Goal: Task Accomplishment & Management: Manage account settings

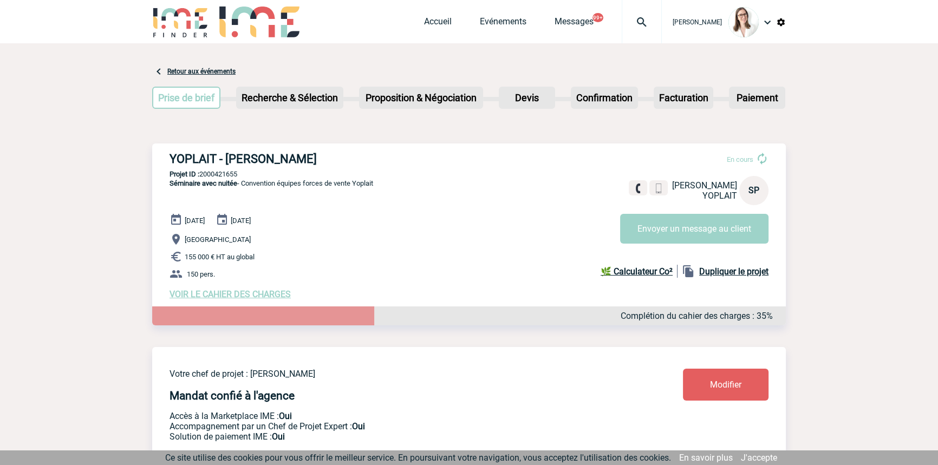
click at [643, 18] on img at bounding box center [641, 22] width 39 height 13
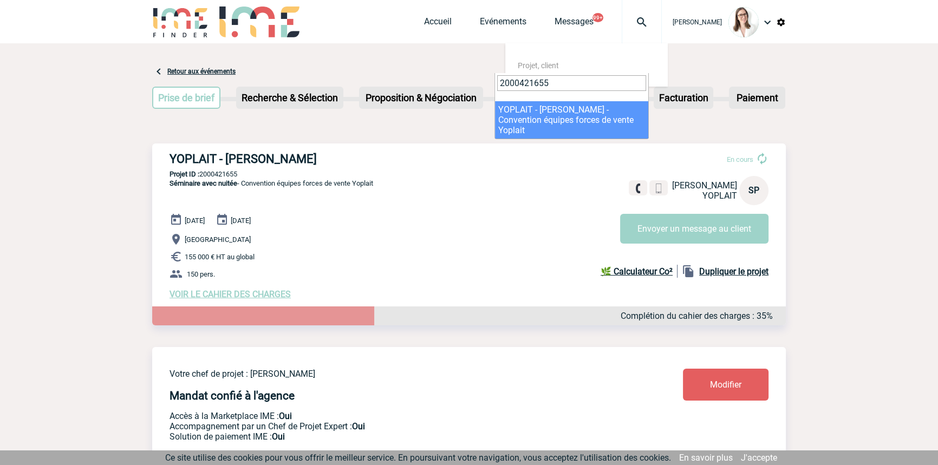
type input "2000421655"
select select "21156"
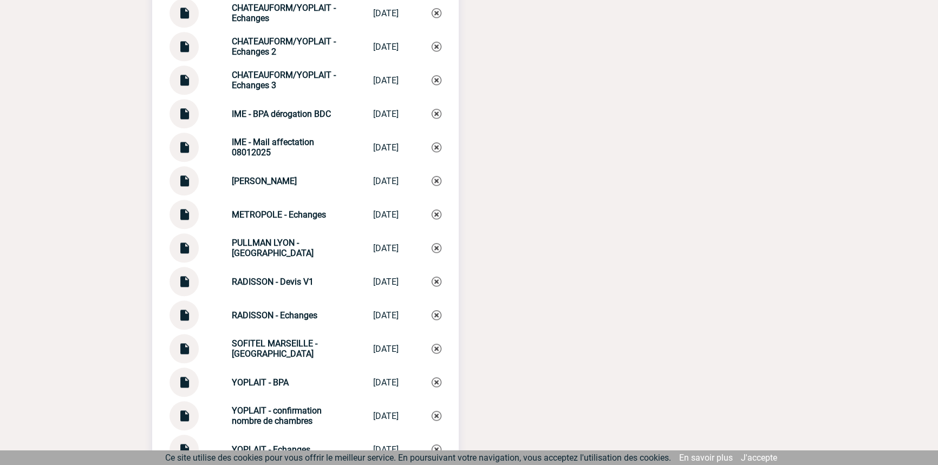
scroll to position [1486, 0]
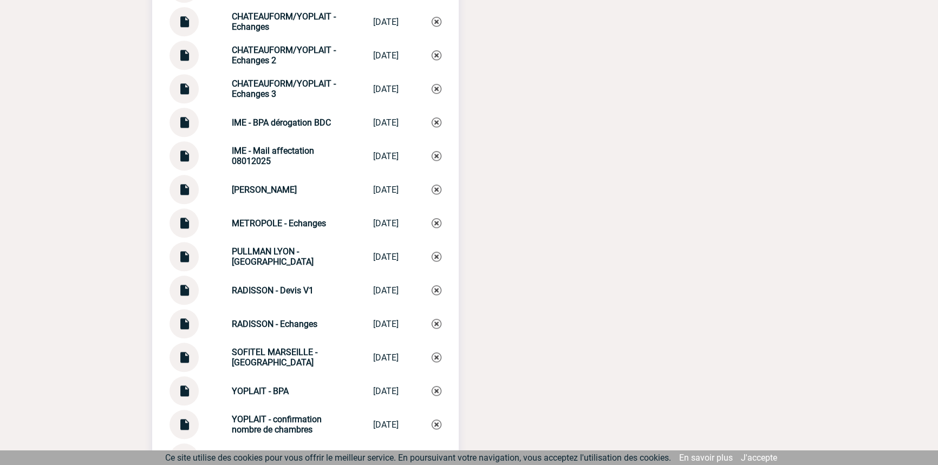
click at [275, 92] on strong "CHATEAUFORM/YOPLAIT - Echanges 3" at bounding box center [284, 89] width 104 height 21
copy div "CHATEAUFORM/YOPLAIT - Echanges 3 CHATEAUFORM/YOP..."
click at [435, 92] on img at bounding box center [437, 89] width 10 height 10
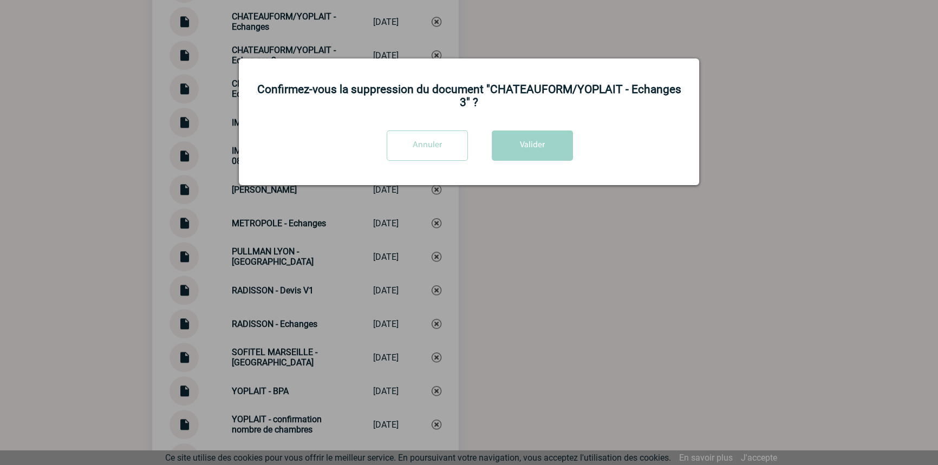
click at [545, 131] on div "Confirmez-vous la suppression du document "CHATEAUFORM/YOPLAIT - Echanges 3" ? …" at bounding box center [469, 121] width 460 height 127
click at [545, 136] on button "Valider" at bounding box center [532, 145] width 81 height 30
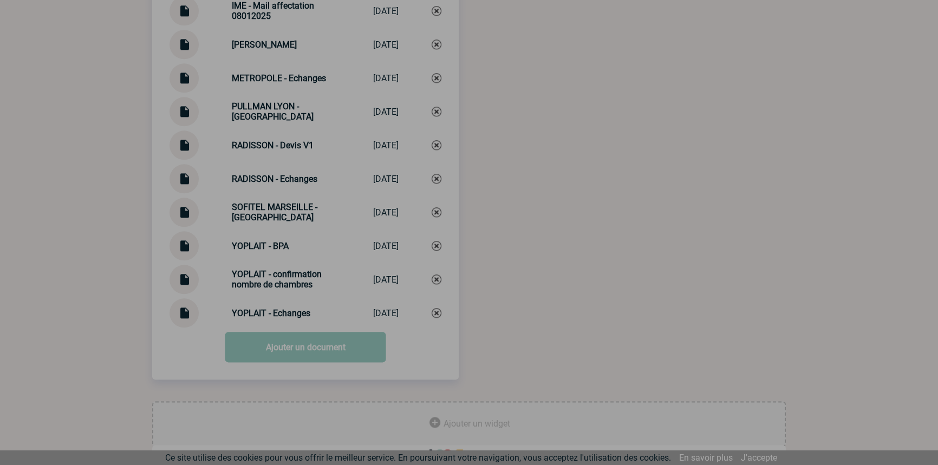
scroll to position [1616, 0]
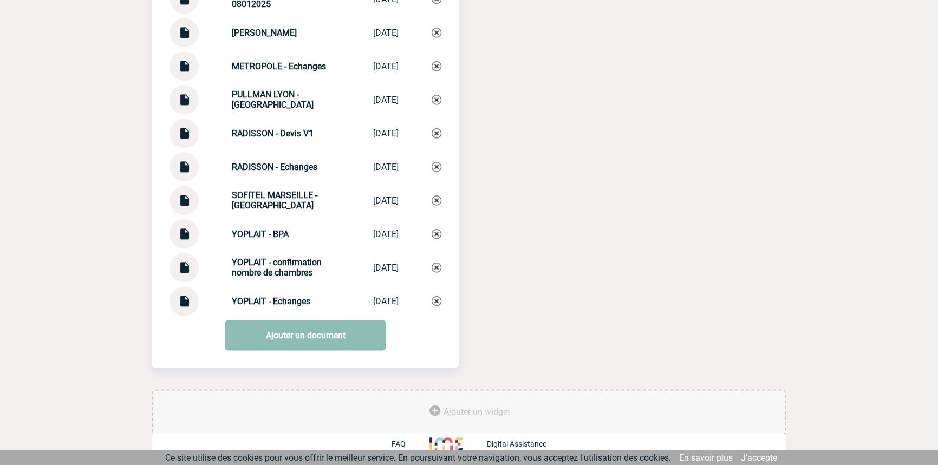
drag, startPoint x: 301, startPoint y: 339, endPoint x: 298, endPoint y: 361, distance: 21.9
click at [301, 340] on link "Ajouter un document" at bounding box center [305, 335] width 161 height 30
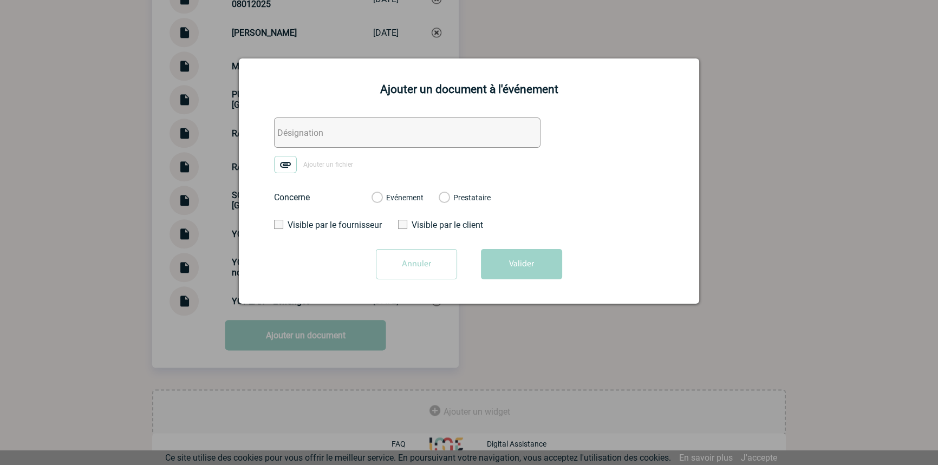
click at [316, 139] on input "text" at bounding box center [407, 132] width 266 height 30
paste input "CHATEAUFORM/YOPLAIT - Echanges 3"
type input "CHATEAUFORM/YOPLAIT - Echanges 3"
click at [285, 168] on img at bounding box center [285, 164] width 23 height 17
click at [0, 0] on input "Ajouter un fichier" at bounding box center [0, 0] width 0 height 0
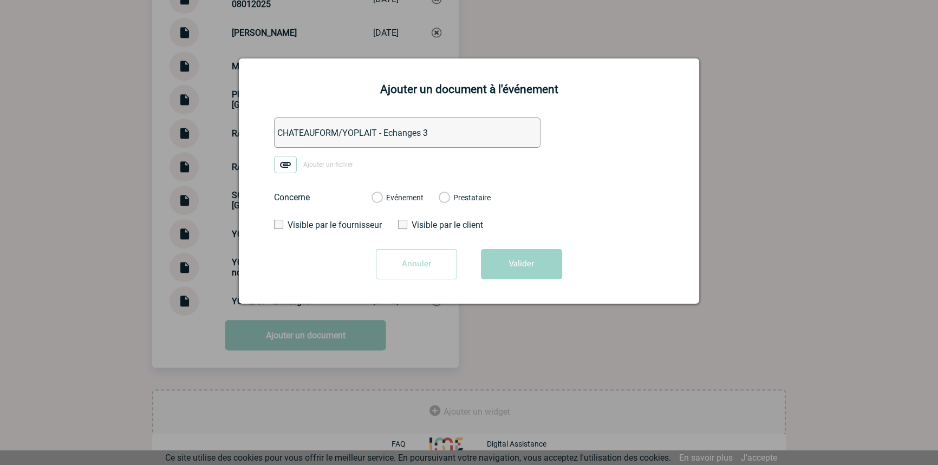
click at [382, 201] on label "Evénement" at bounding box center [376, 198] width 10 height 10
click at [0, 0] on input "Evénement" at bounding box center [0, 0] width 0 height 0
click at [521, 267] on button "Valider" at bounding box center [521, 264] width 81 height 30
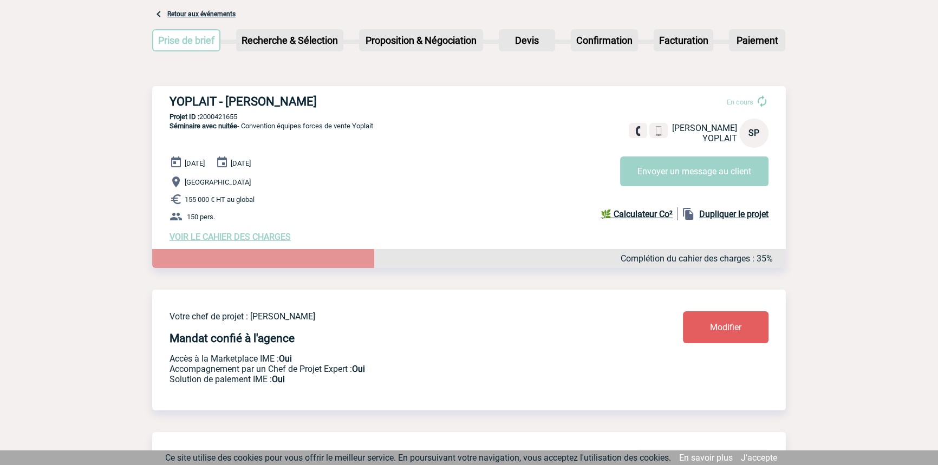
scroll to position [0, 0]
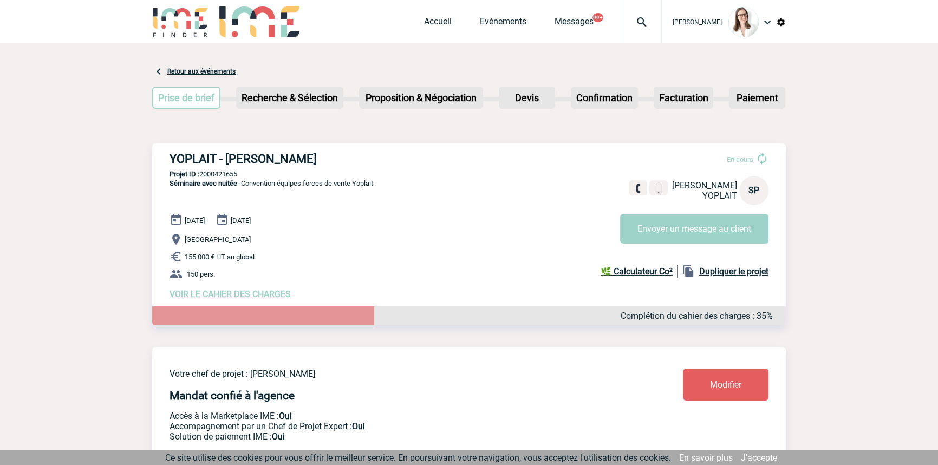
click at [622, 27] on img at bounding box center [641, 22] width 39 height 13
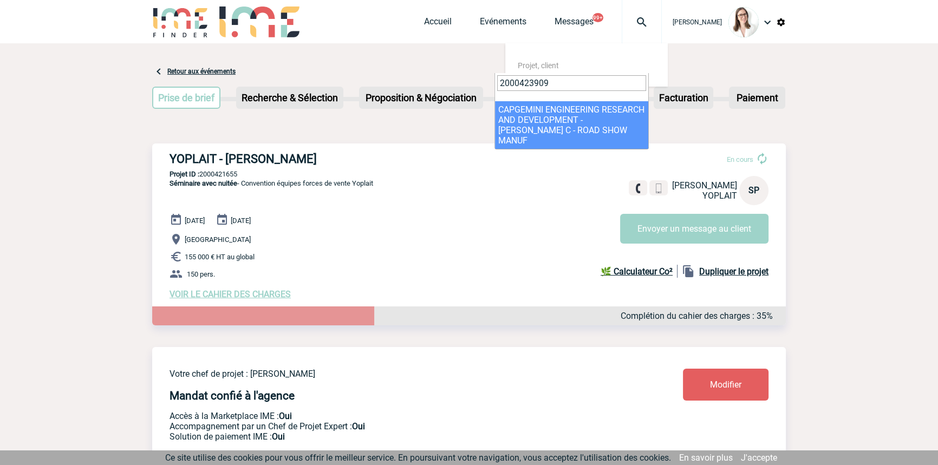
type input "2000423909"
select select "23410"
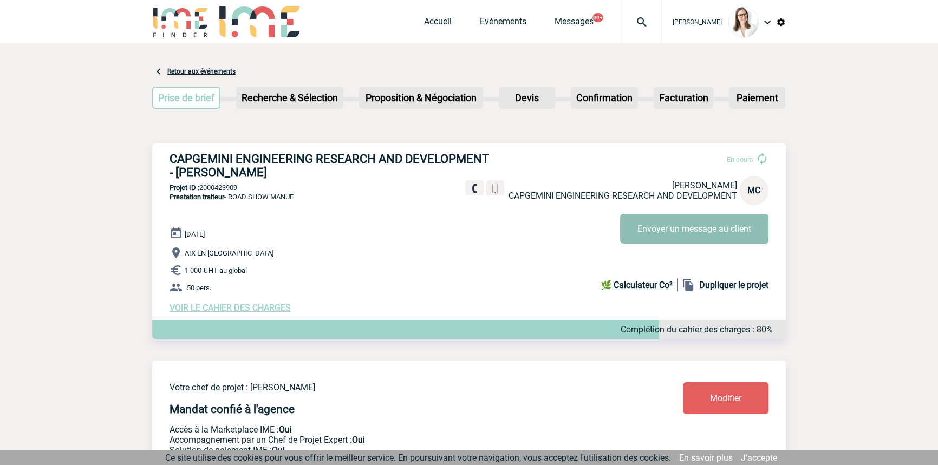
click at [662, 226] on button "Envoyer un message au client" at bounding box center [694, 229] width 148 height 30
click at [604, 25] on div "Accueil Evénements Messages 99+ Projet, client Projet, client" at bounding box center [543, 21] width 238 height 43
drag, startPoint x: 613, startPoint y: 27, endPoint x: 609, endPoint y: 42, distance: 16.3
click at [622, 27] on img at bounding box center [641, 22] width 39 height 13
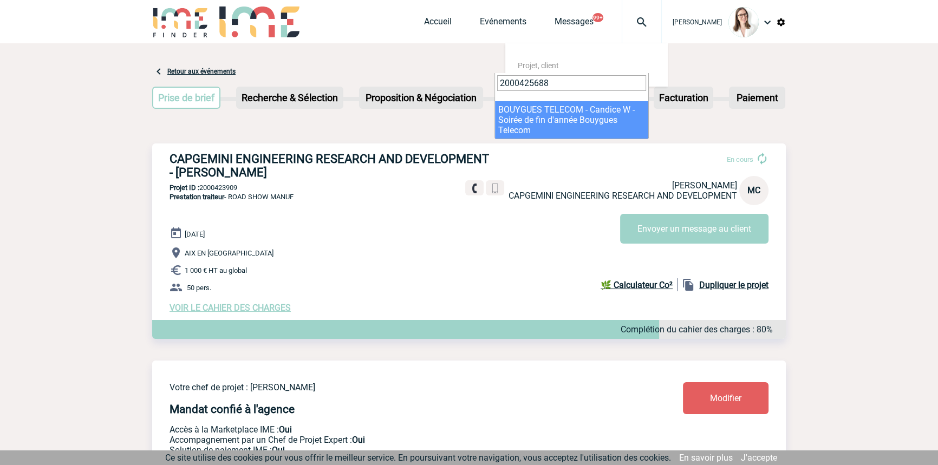
type input "2000425688"
select select "25189"
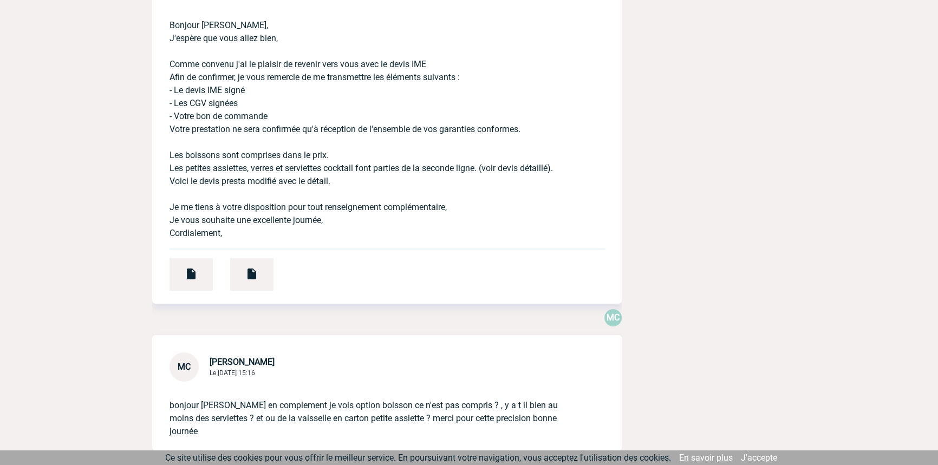
scroll to position [4593, 0]
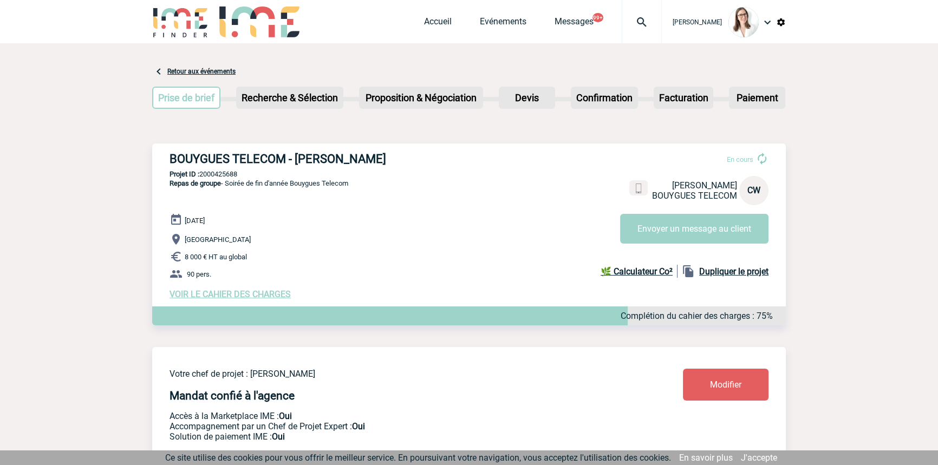
click at [626, 13] on div at bounding box center [642, 21] width 40 height 43
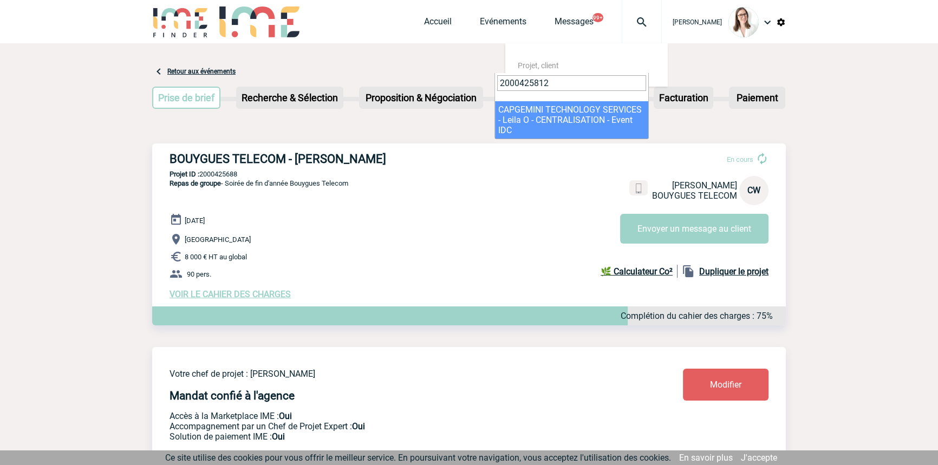
type input "2000425812"
select select "25313"
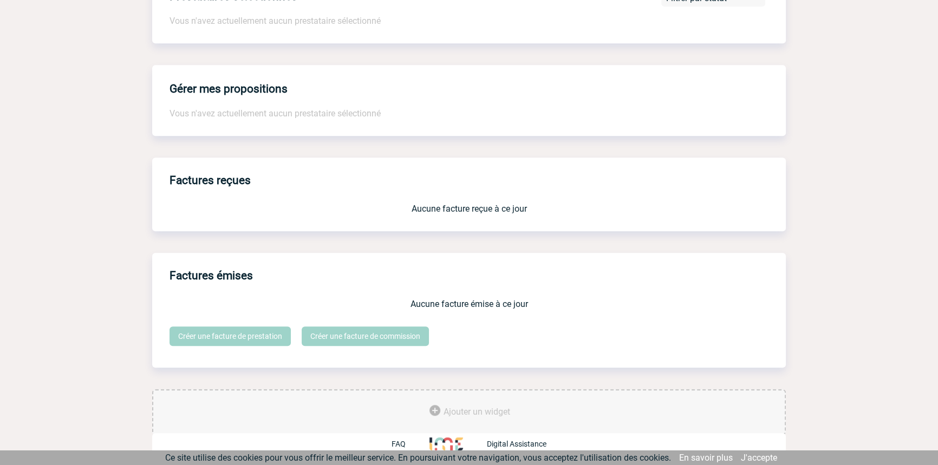
scroll to position [110, 0]
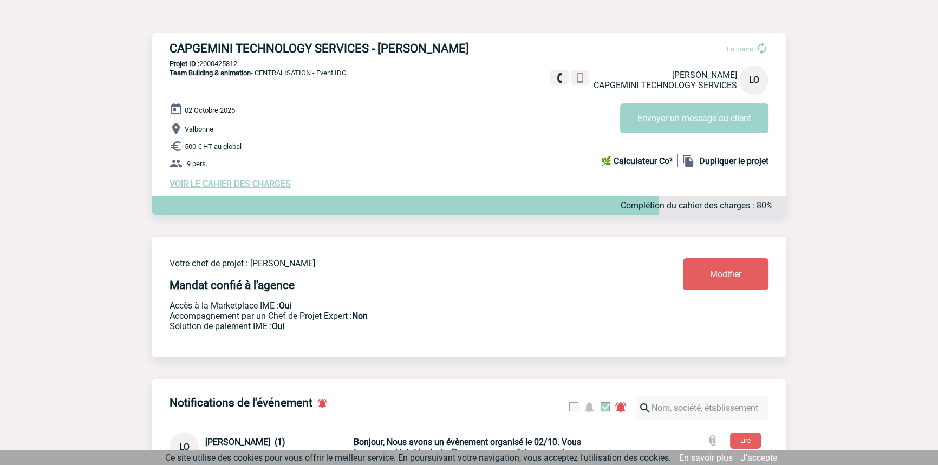
click at [249, 187] on span "VOIR LE CAHIER DES CHARGES" at bounding box center [229, 184] width 121 height 10
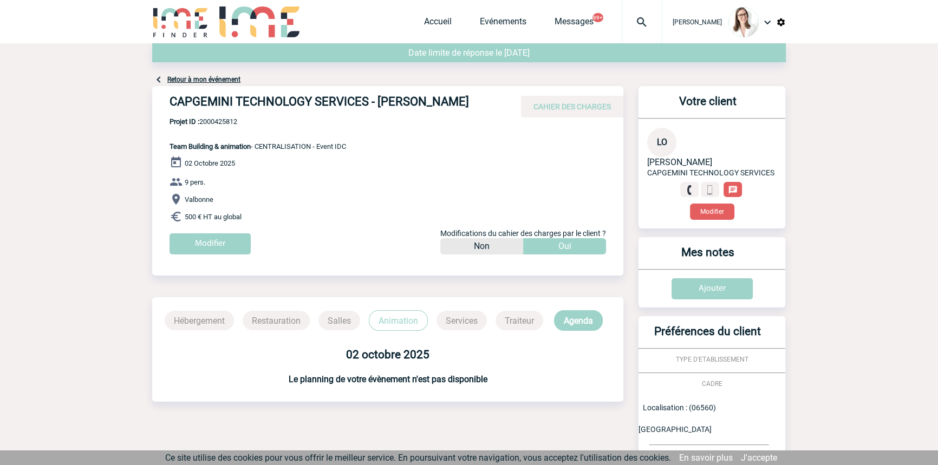
click at [192, 78] on link "Retour à mon événement" at bounding box center [203, 80] width 73 height 8
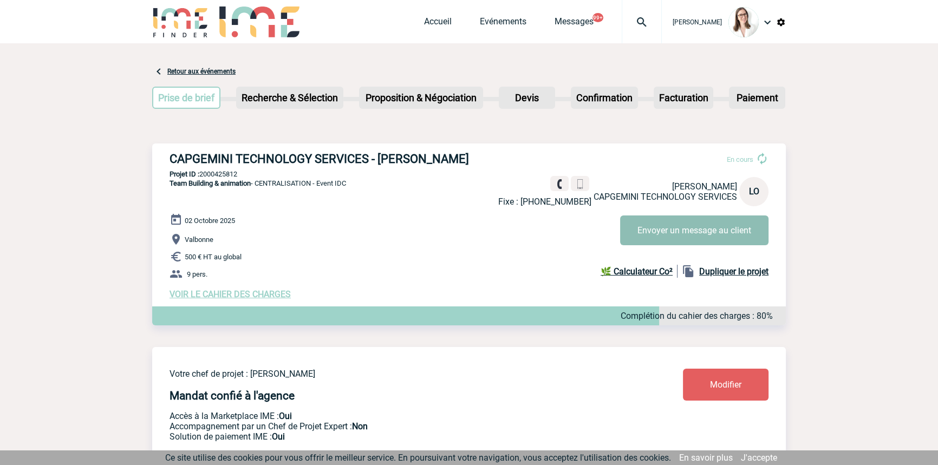
click at [661, 219] on button "Envoyer un message au client" at bounding box center [694, 230] width 148 height 30
click at [634, 34] on div at bounding box center [642, 21] width 40 height 43
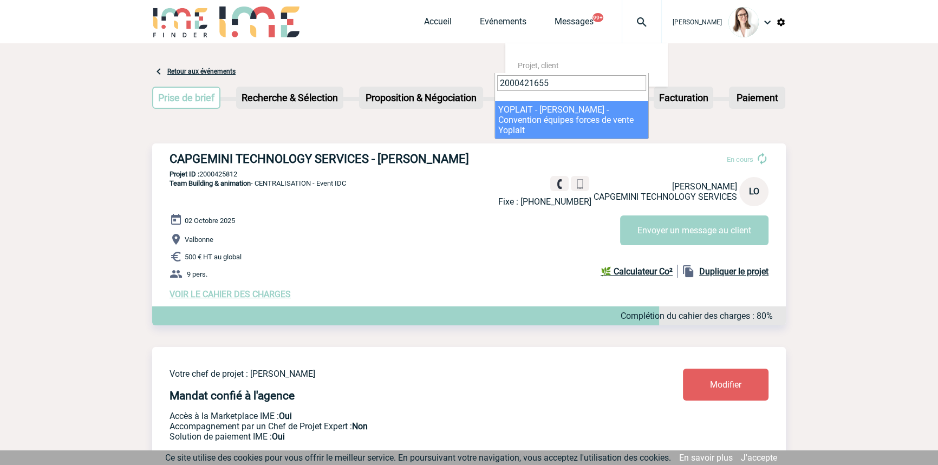
type input "2000421655"
select select "21156"
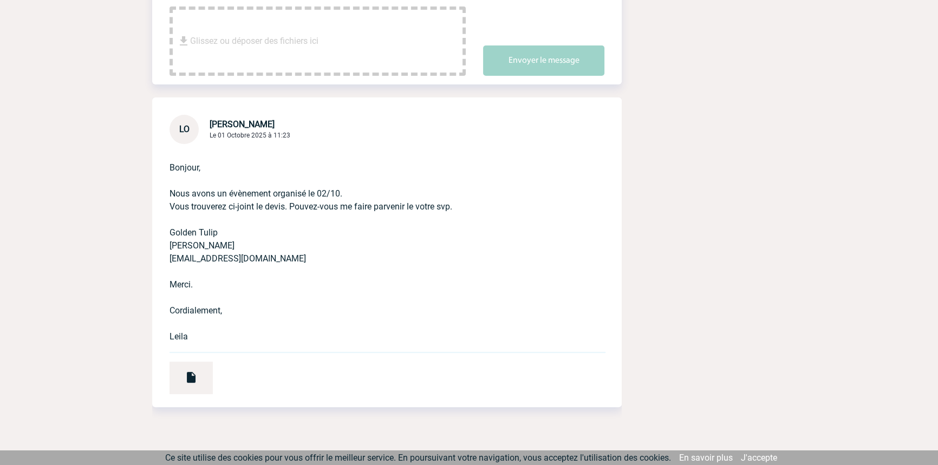
scroll to position [307, 0]
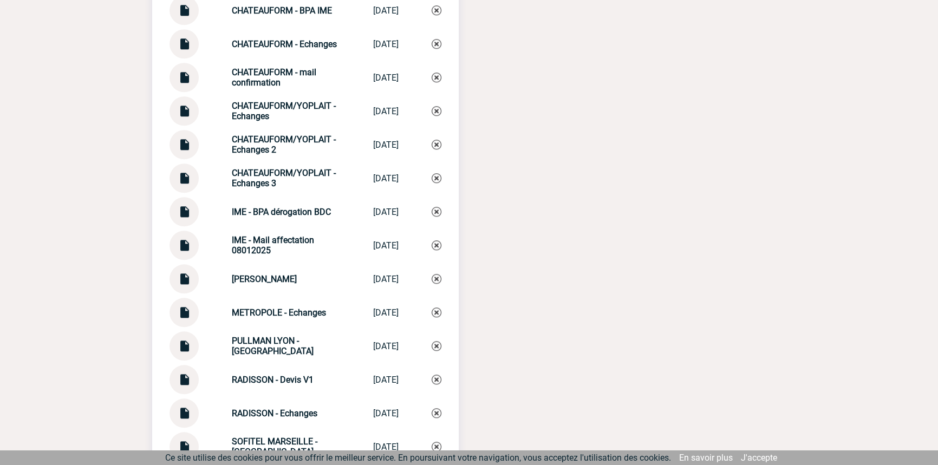
scroll to position [1486, 0]
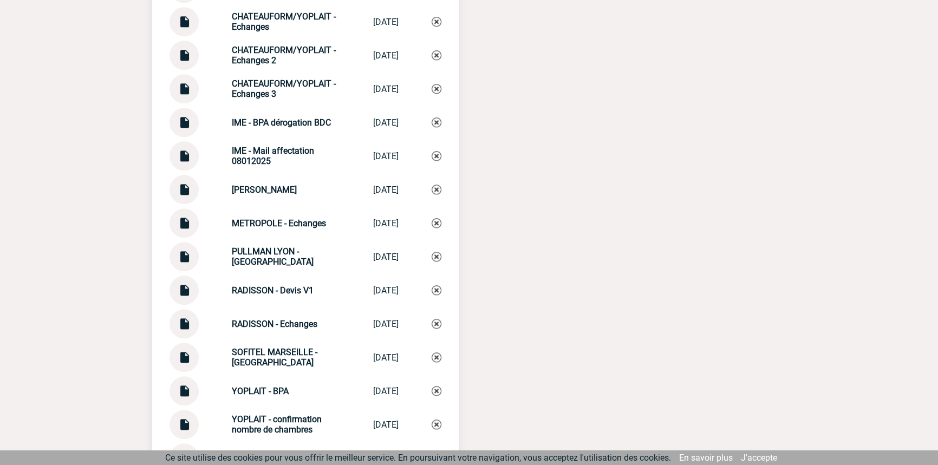
click at [272, 84] on div "CHATEAUFORM/YOPLAIT - Echanges 3 CHATEAUFORM/YOP... [DATE]" at bounding box center [305, 88] width 272 height 29
drag, startPoint x: 272, startPoint y: 84, endPoint x: 293, endPoint y: 91, distance: 22.3
click at [272, 87] on div "CHATEAUFORM/YOPLAIT - Echanges 3 CHATEAUFORM/YOP... [DATE]" at bounding box center [305, 88] width 272 height 29
copy div "CHATEAUFORM/YOPLAIT - Echanges 3 CHATEAUFORM/YOP..."
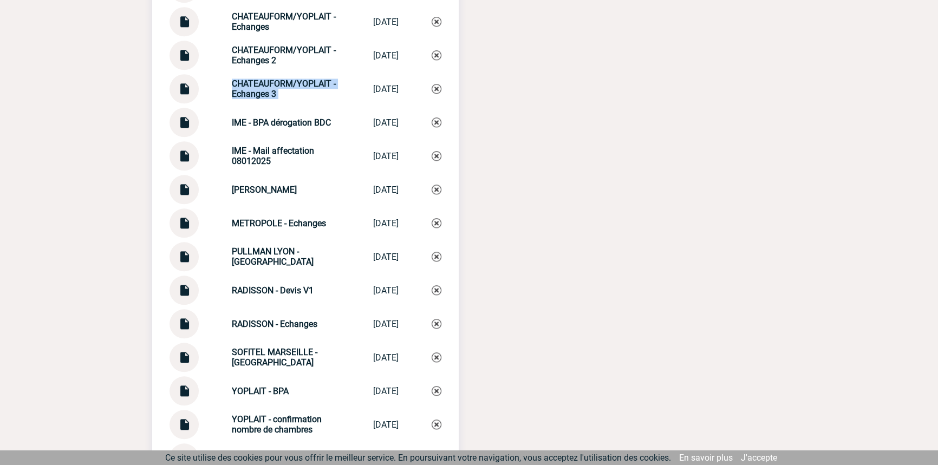
click at [439, 94] on img at bounding box center [437, 89] width 10 height 10
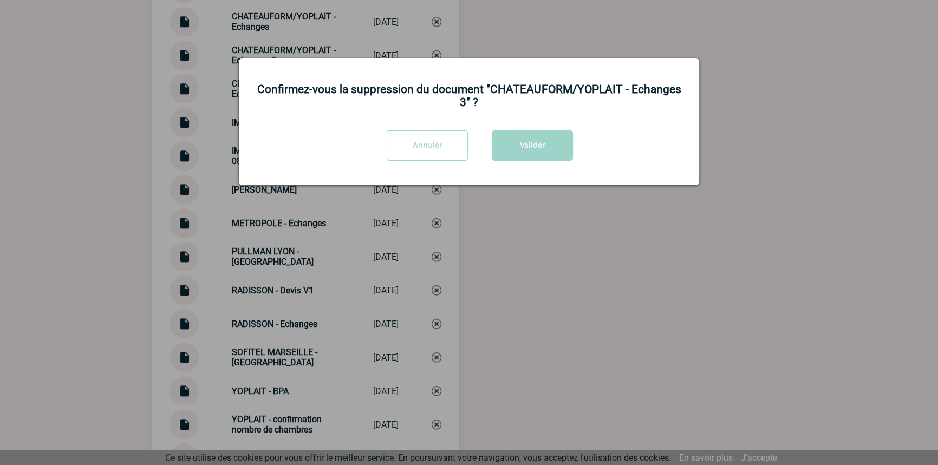
click at [528, 129] on div "Confirmez-vous la suppression du document "CHATEAUFORM/YOPLAIT - Echanges 3" ? …" at bounding box center [469, 121] width 460 height 127
drag, startPoint x: 525, startPoint y: 141, endPoint x: 514, endPoint y: 146, distance: 11.4
click at [525, 142] on button "Valider" at bounding box center [532, 145] width 81 height 30
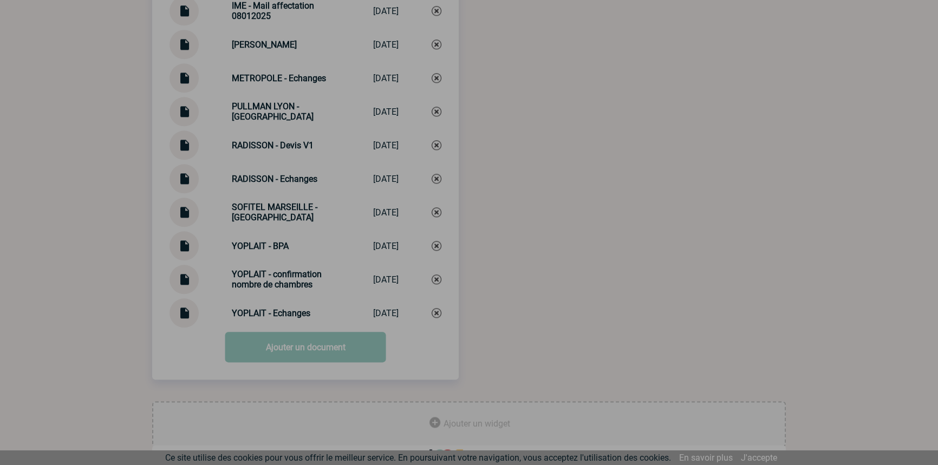
scroll to position [1616, 0]
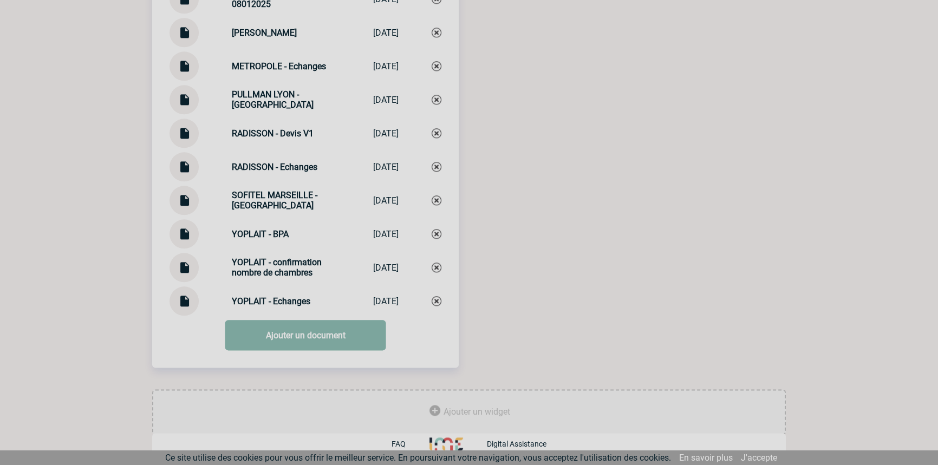
click at [326, 333] on link "Ajouter un document" at bounding box center [305, 335] width 161 height 30
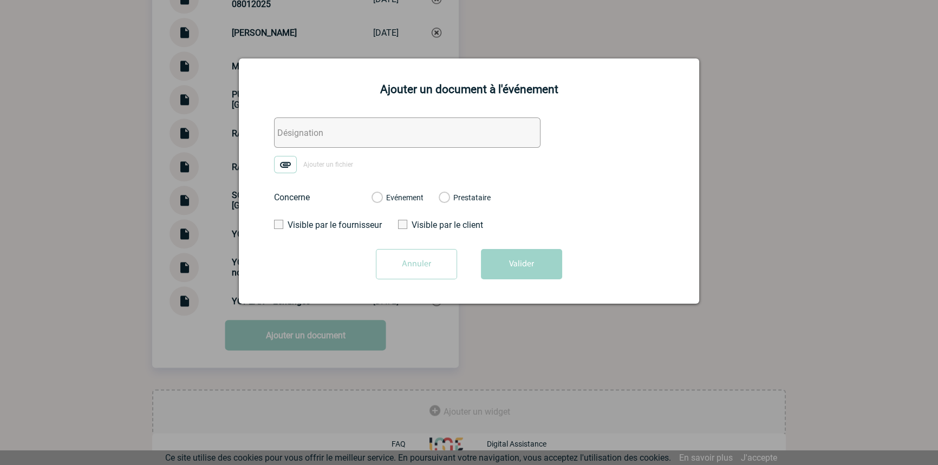
click at [316, 131] on input "text" at bounding box center [407, 132] width 266 height 30
paste input "CHATEAUFORM/YOPLAIT - Echanges 3"
type input "CHATEAUFORM/YOPLAIT - Echanges 3"
click at [286, 165] on img at bounding box center [285, 164] width 23 height 17
click at [0, 0] on input "Ajouter un fichier" at bounding box center [0, 0] width 0 height 0
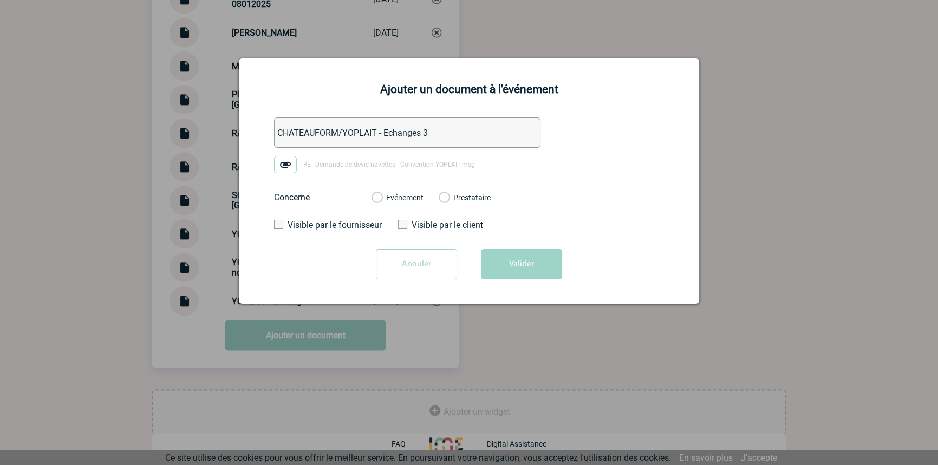
click at [422, 193] on div "Evénement" at bounding box center [397, 197] width 52 height 11
drag, startPoint x: 422, startPoint y: 195, endPoint x: 496, endPoint y: 246, distance: 90.0
click at [382, 195] on label "Evénement" at bounding box center [376, 198] width 10 height 10
click at [0, 0] on input "Evénement" at bounding box center [0, 0] width 0 height 0
click at [522, 265] on button "Valider" at bounding box center [521, 264] width 81 height 30
